Goal: Find specific fact: Find specific fact

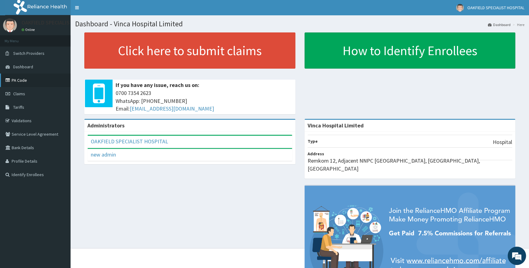
click at [26, 80] on link "PA Code" at bounding box center [35, 80] width 71 height 13
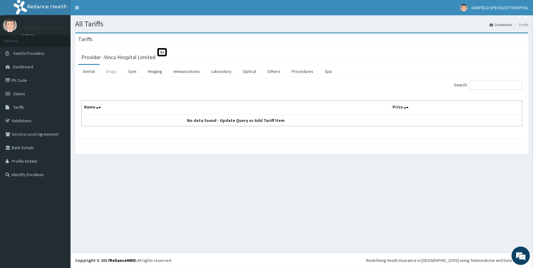
click at [112, 74] on link "Drugs" at bounding box center [111, 71] width 21 height 13
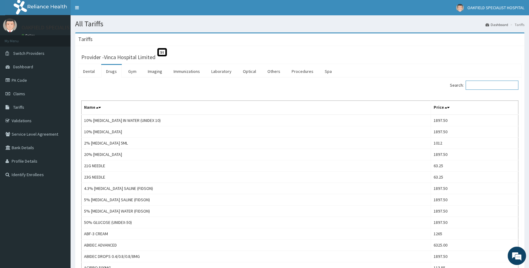
click at [487, 84] on input "Search:" at bounding box center [491, 85] width 53 height 9
paste input "ARTESUNATE"
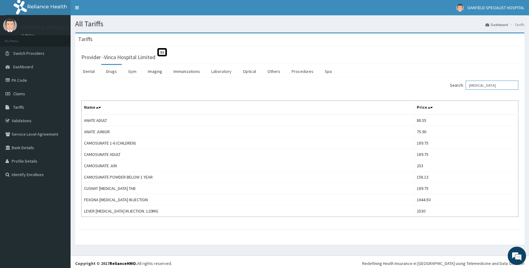
type input "ARTESUNATE"
drag, startPoint x: 497, startPoint y: 84, endPoint x: 446, endPoint y: 80, distance: 51.7
click at [447, 82] on div "Search: ARTESUNATE" at bounding box center [411, 86] width 214 height 11
type input "GEST"
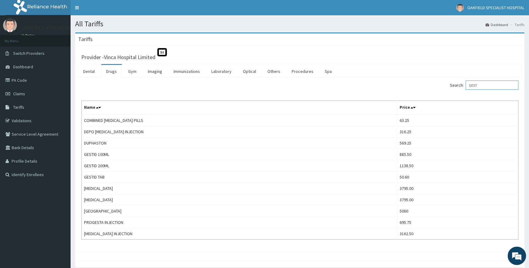
drag, startPoint x: 484, startPoint y: 83, endPoint x: 442, endPoint y: 82, distance: 42.3
click at [442, 82] on div "Search: GEST" at bounding box center [411, 86] width 214 height 11
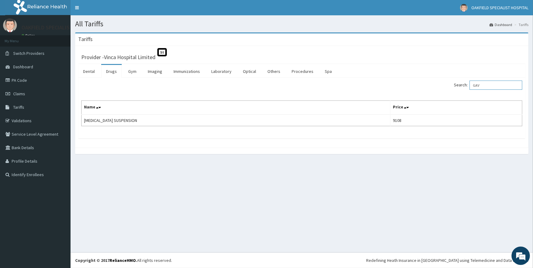
type input "GAV"
